Goal: Task Accomplishment & Management: Manage account settings

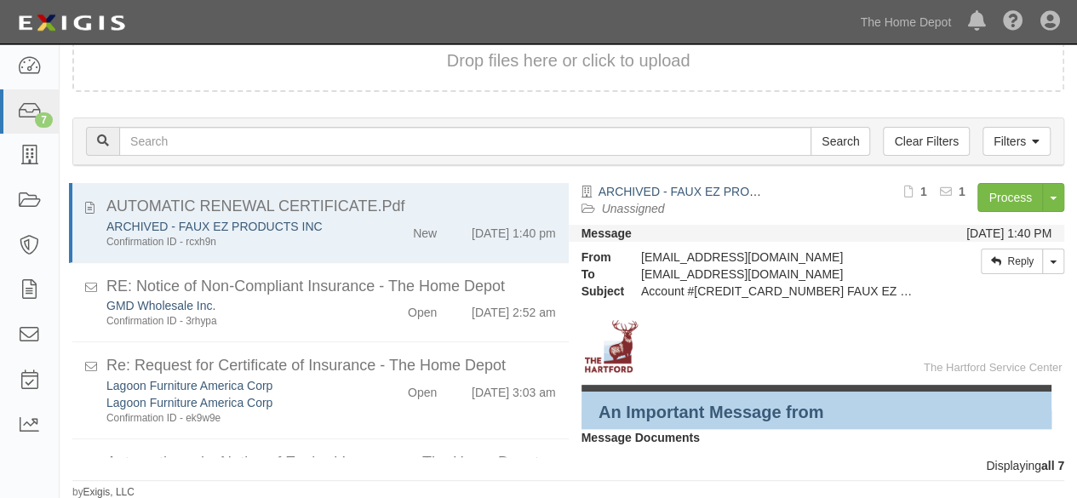
scroll to position [352, 0]
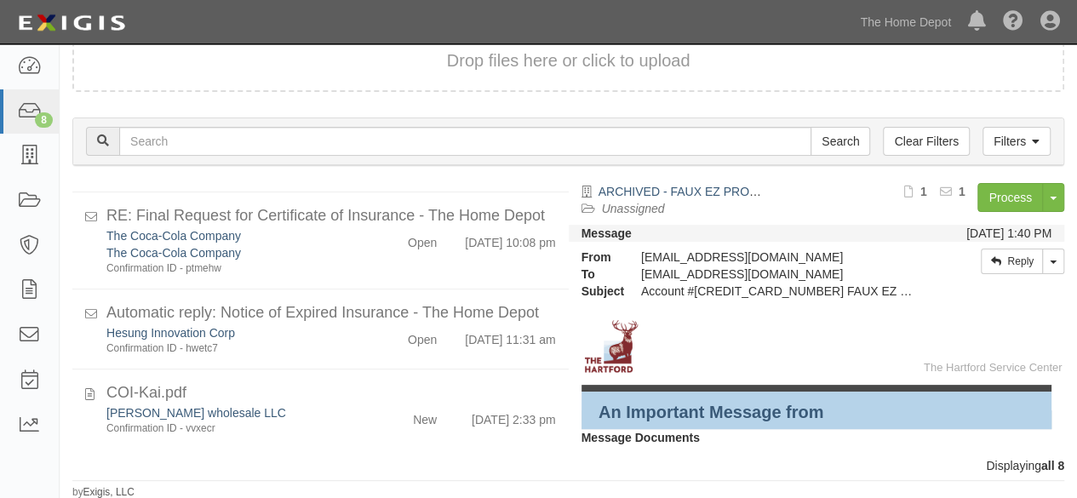
scroll to position [431, 0]
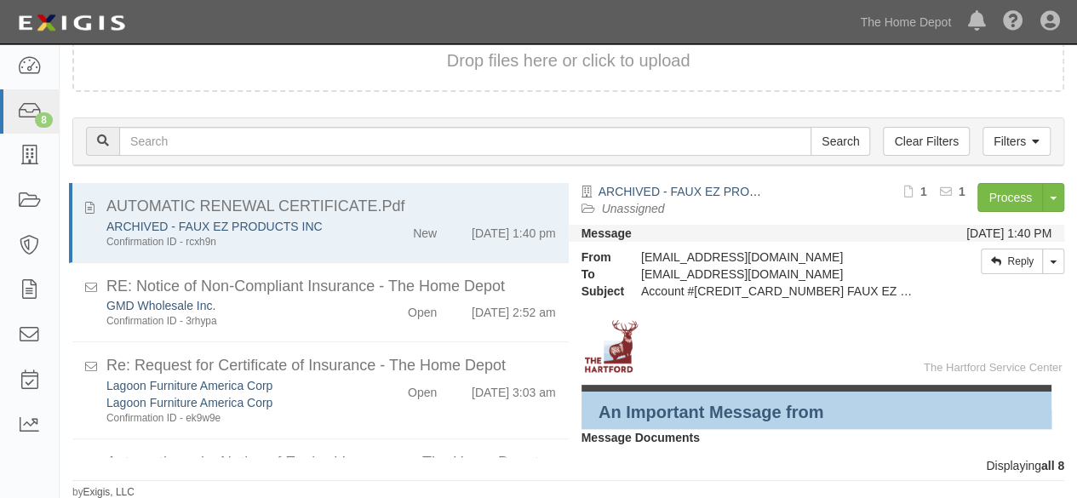
scroll to position [431, 0]
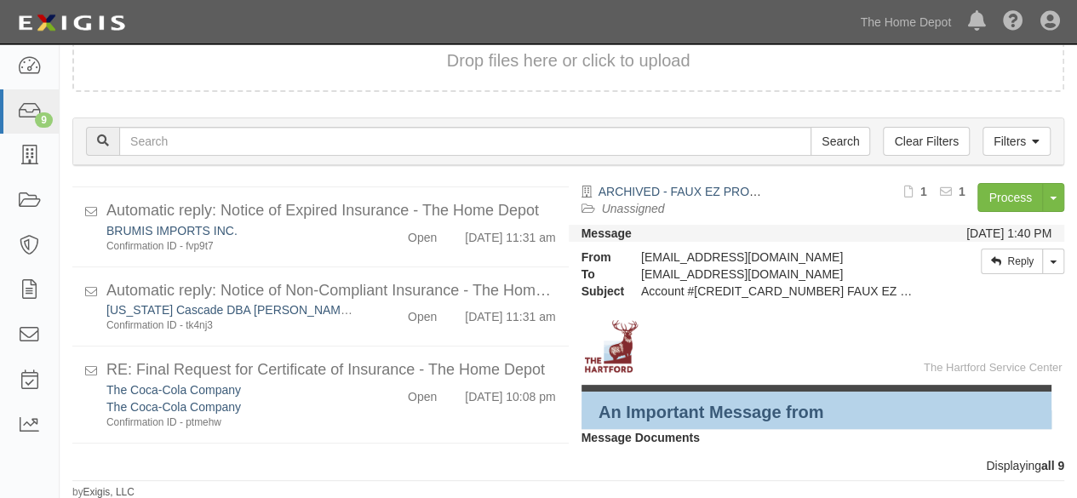
scroll to position [511, 0]
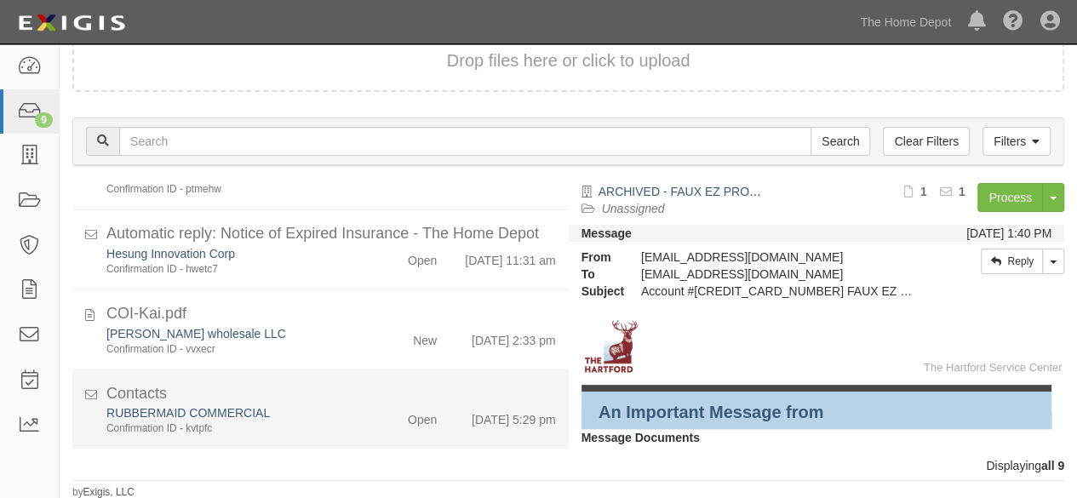
click at [339, 418] on div "RUBBERMAID COMMERCIAL" at bounding box center [231, 412] width 251 height 17
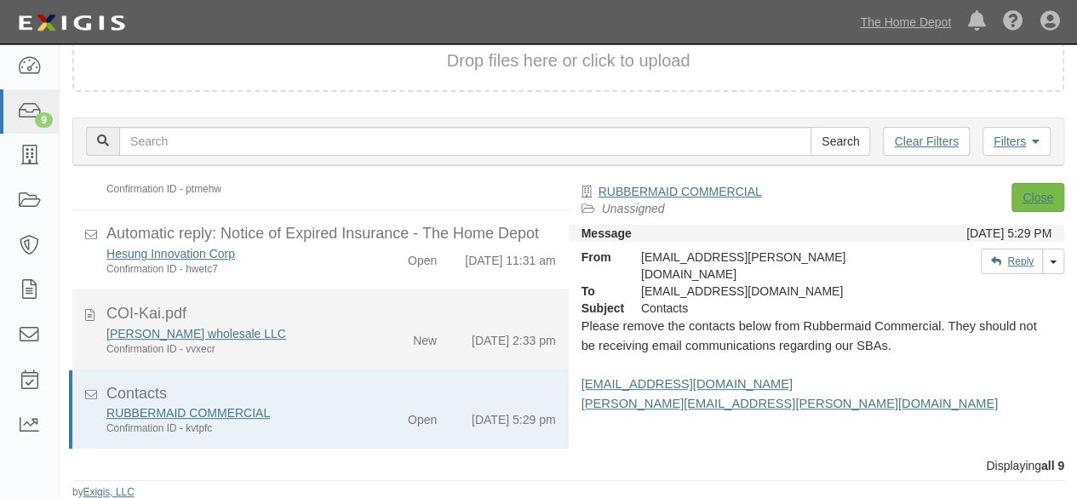
click at [353, 343] on div "Christopher wholesale LLC Confirmation ID - vvxecr" at bounding box center [232, 340] width 277 height 31
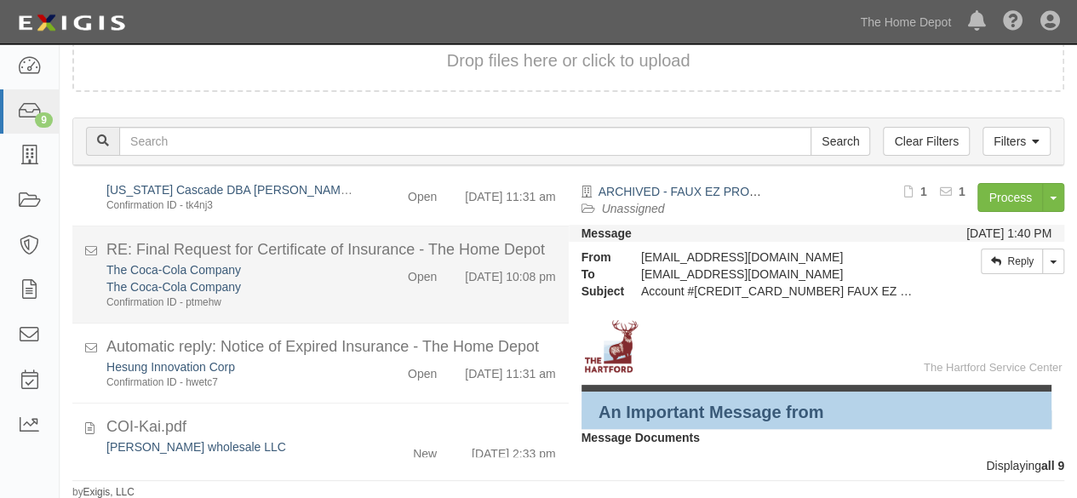
scroll to position [511, 0]
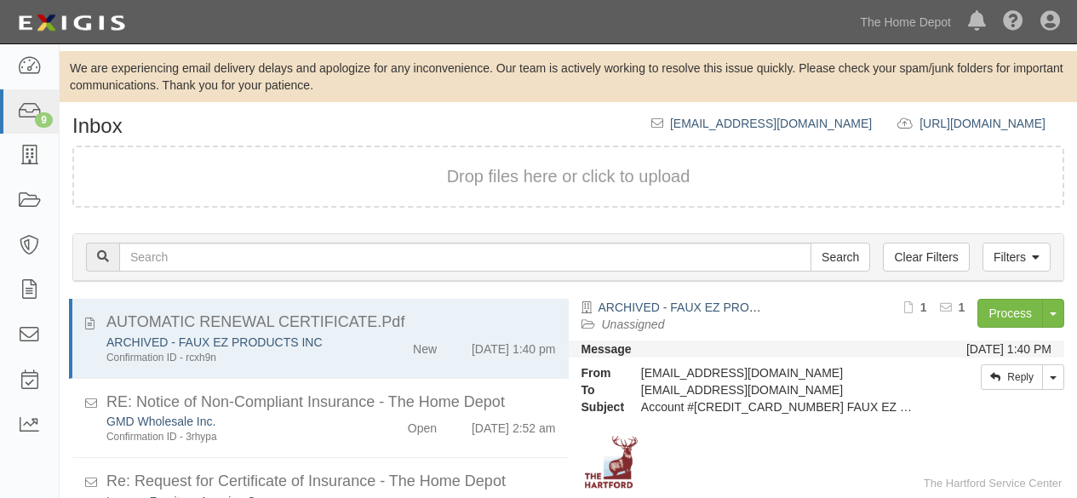
scroll to position [116, 0]
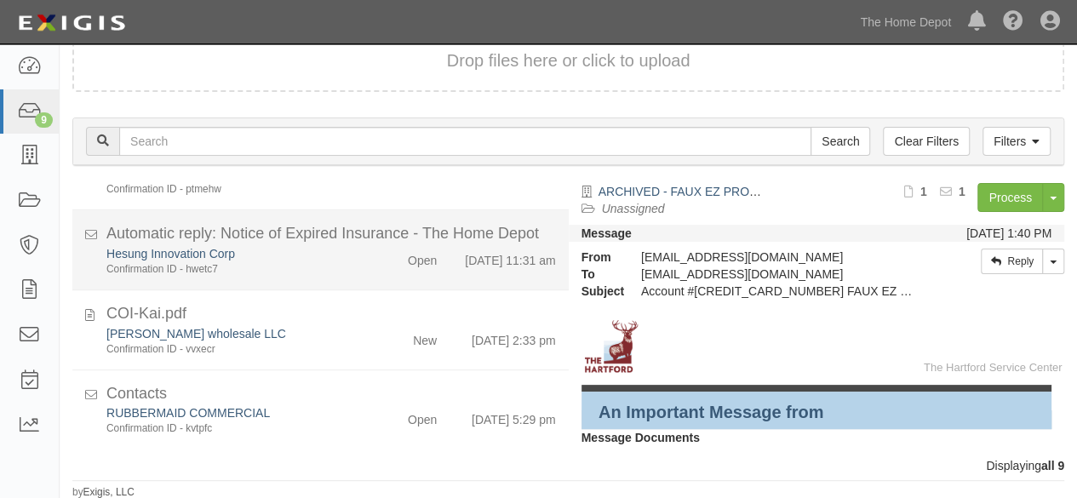
scroll to position [511, 0]
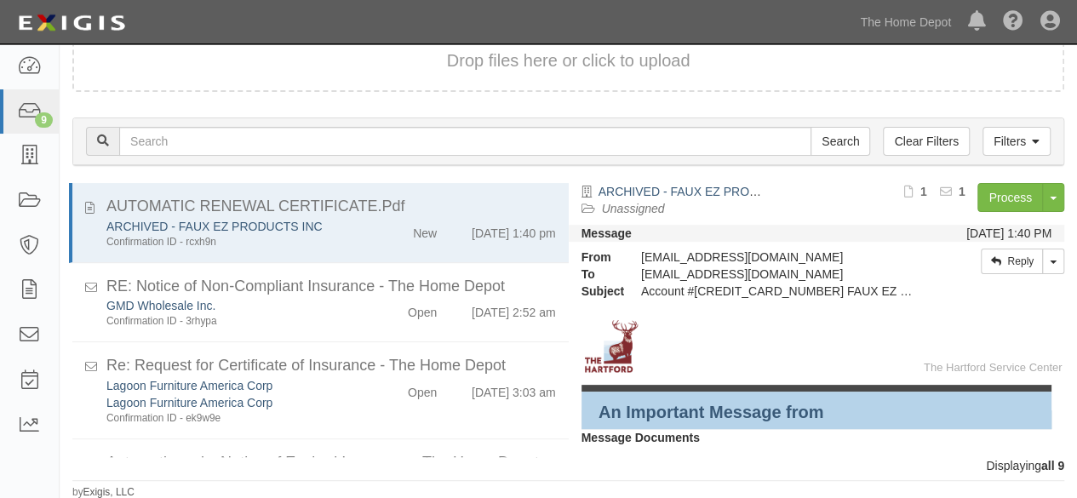
scroll to position [116, 0]
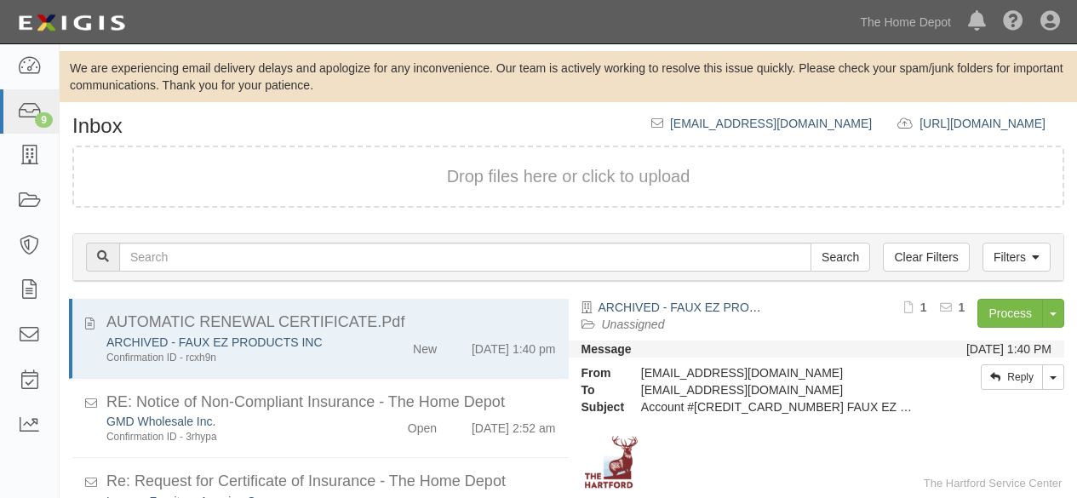
scroll to position [116, 0]
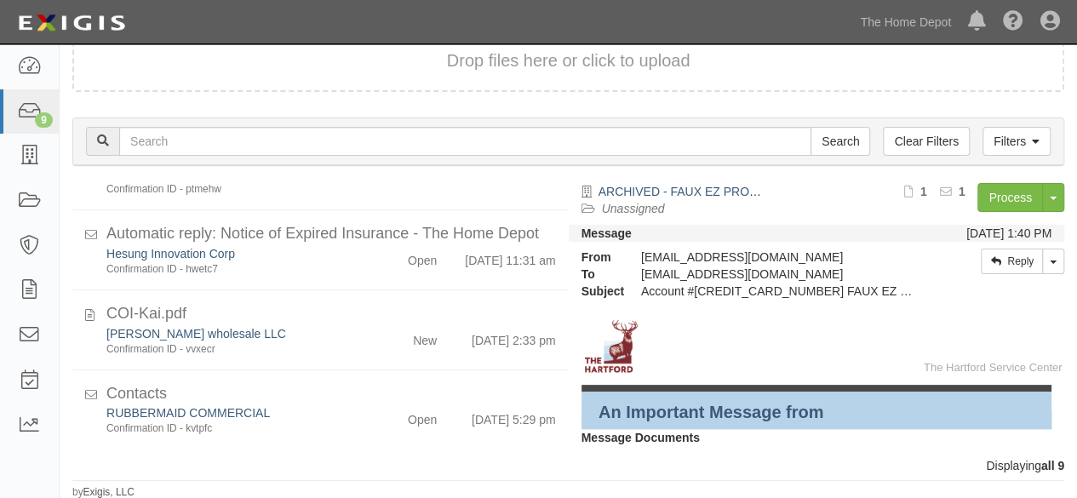
scroll to position [511, 0]
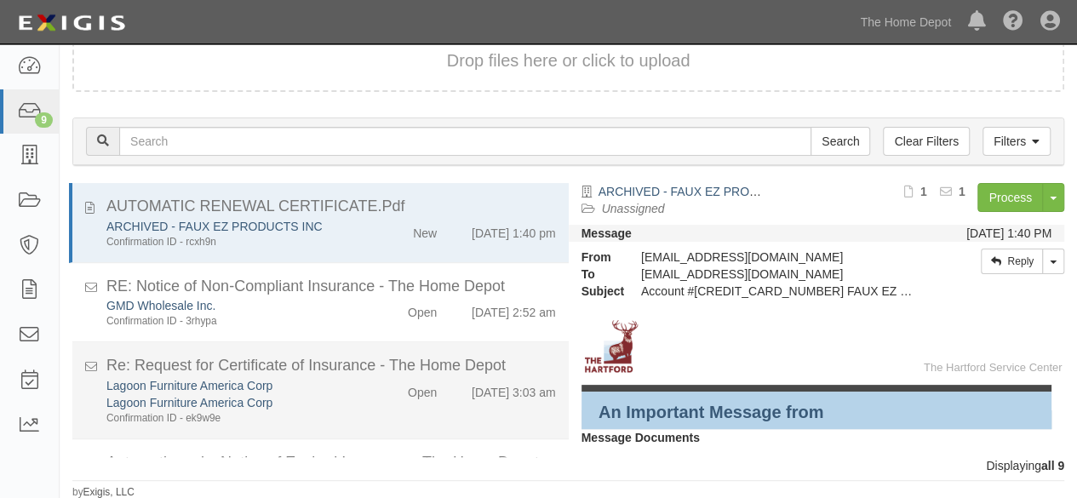
scroll to position [511, 0]
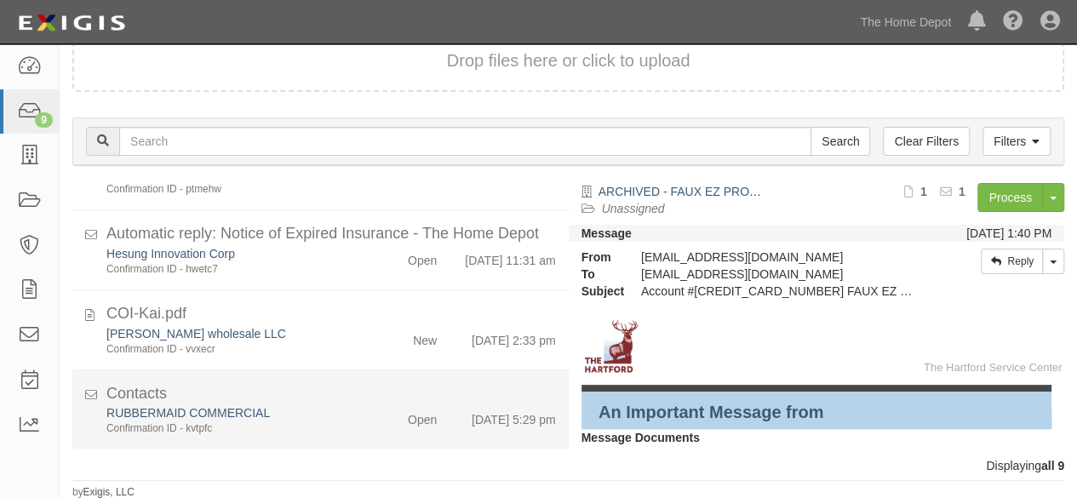
scroll to position [511, 0]
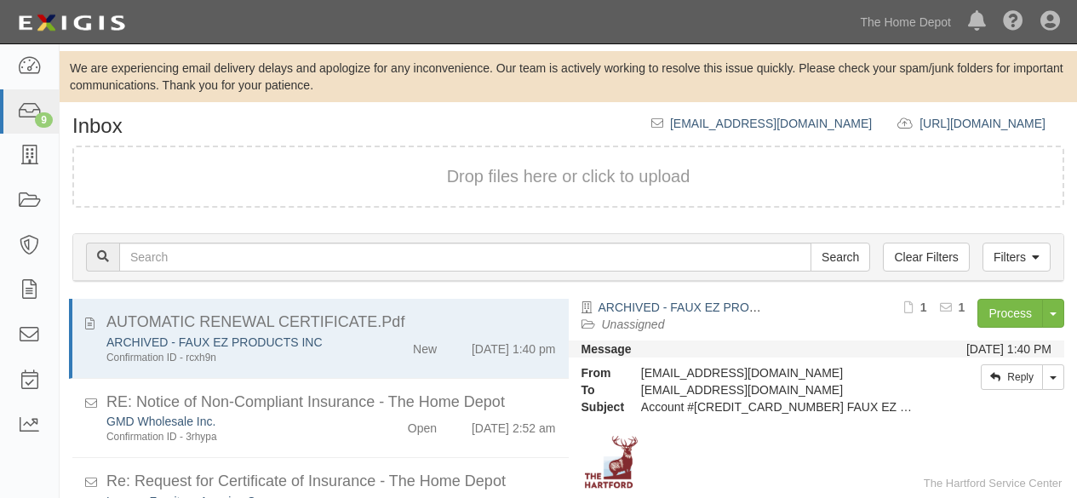
scroll to position [116, 0]
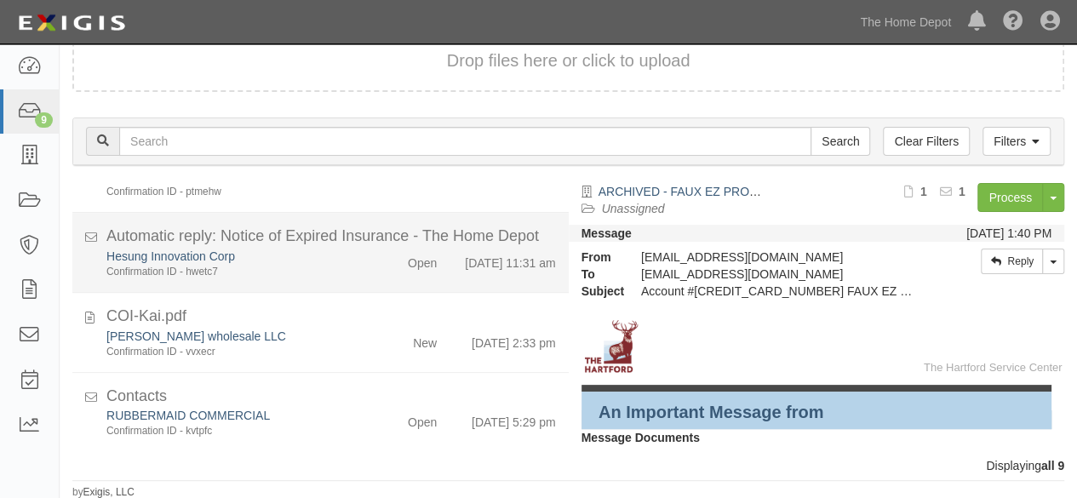
scroll to position [511, 0]
